Goal: Task Accomplishment & Management: Use online tool/utility

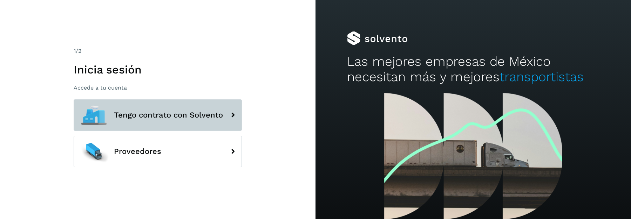
click at [189, 121] on button "Tengo contrato con Solvento" at bounding box center [158, 116] width 168 height 32
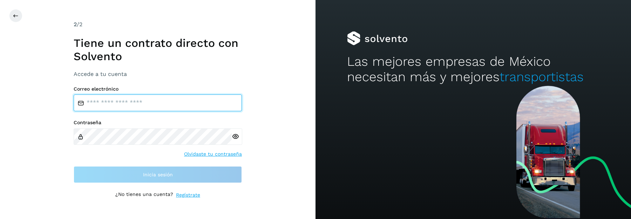
type input "**********"
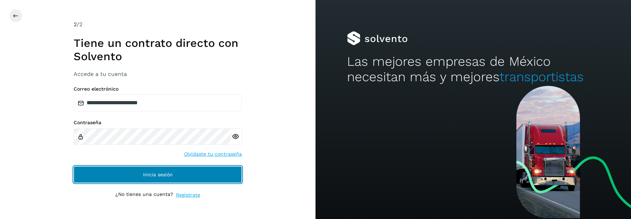
click at [182, 177] on button "Inicia sesión" at bounding box center [158, 175] width 168 height 17
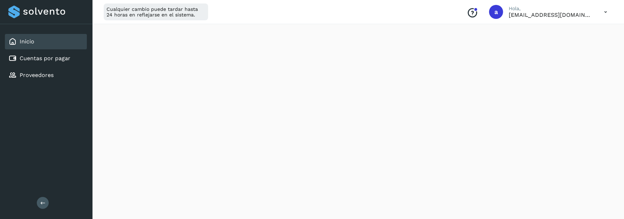
scroll to position [458, 0]
click at [49, 77] on link "Proveedores" at bounding box center [37, 75] width 34 height 7
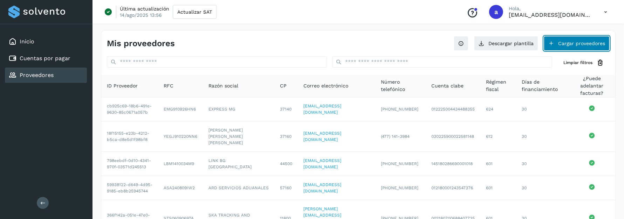
click at [563, 44] on button "Cargar proveedores" at bounding box center [577, 43] width 66 height 15
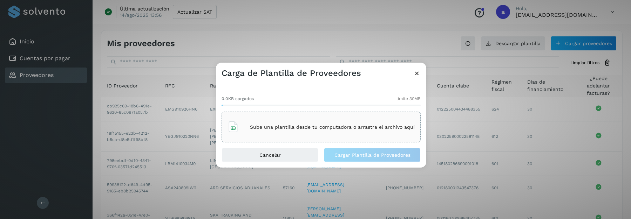
click at [324, 127] on p "Sube una plantilla desde tu computadora o arrastra el archivo aquí" at bounding box center [332, 127] width 165 height 6
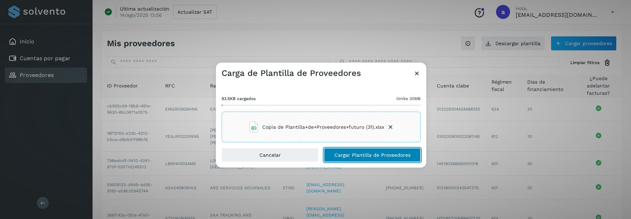
click at [383, 153] on span "Cargar Plantilla de Proveedores" at bounding box center [372, 155] width 76 height 5
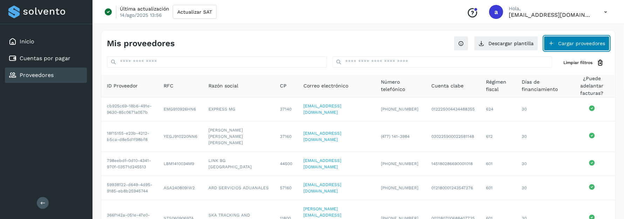
click at [588, 43] on button "Cargar proveedores" at bounding box center [577, 43] width 66 height 15
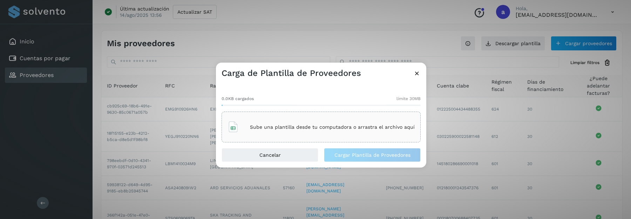
click at [268, 134] on div "Sube una plantilla desde tu computadora o arrastra el archivo aquí" at bounding box center [321, 127] width 187 height 19
click at [345, 111] on div "0.0KB cargados límite 30MB Sube una plantilla desde tu computadora o arrastra e…" at bounding box center [321, 116] width 199 height 53
click at [347, 127] on p "Sube una plantilla desde tu computadora o arrastra el archivo aquí" at bounding box center [332, 127] width 165 height 6
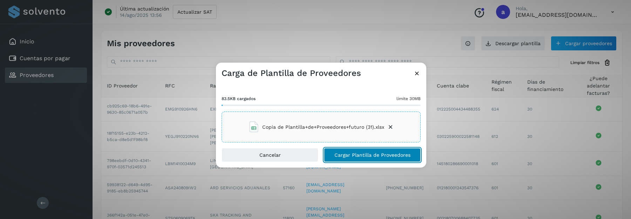
click at [345, 155] on span "Cargar Plantilla de Proveedores" at bounding box center [372, 155] width 76 height 5
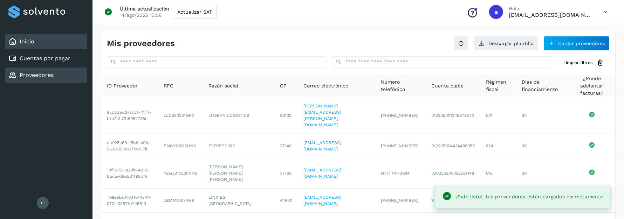
click at [33, 40] on link "Inicio" at bounding box center [27, 41] width 15 height 7
